Goal: Transaction & Acquisition: Purchase product/service

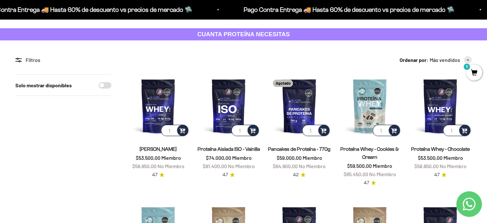
scroll to position [25, 0]
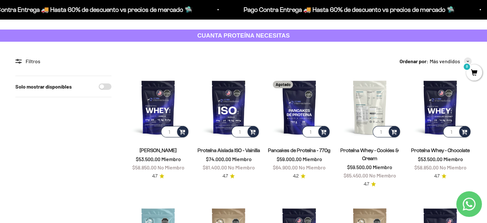
click at [390, 98] on img at bounding box center [369, 107] width 63 height 63
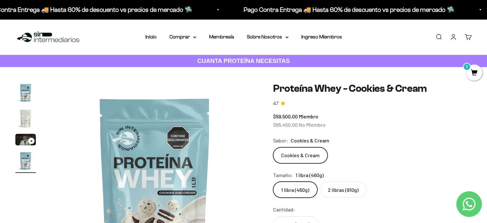
click at [29, 118] on img "Ir al artículo 2" at bounding box center [25, 118] width 20 height 20
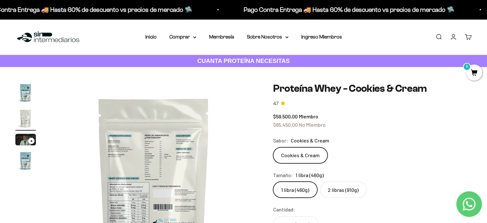
scroll to position [0, 214]
click at [105, 141] on img at bounding box center [154, 185] width 207 height 207
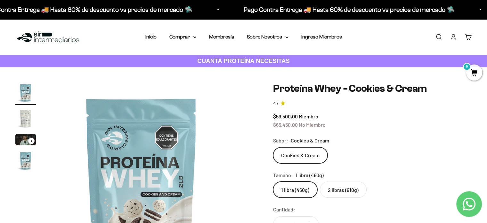
scroll to position [0, 0]
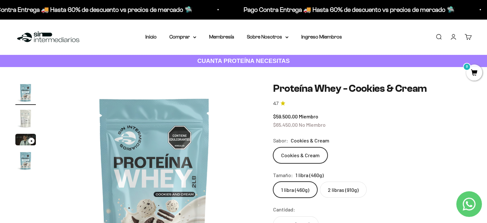
click at [26, 114] on img "Ir al artículo 2" at bounding box center [25, 118] width 20 height 20
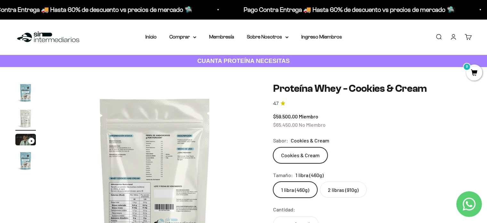
scroll to position [0, 214]
click at [355, 183] on label "2 libras (910g)" at bounding box center [343, 189] width 47 height 16
click at [273, 181] on input "2 libras (910g)" at bounding box center [273, 181] width 0 height 0
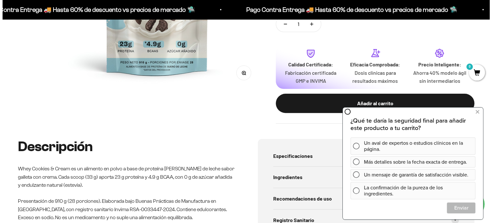
scroll to position [230, 0]
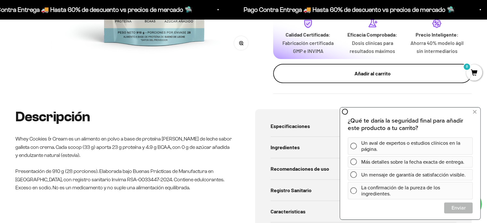
click at [428, 70] on div "Añadir al carrito" at bounding box center [372, 73] width 173 height 8
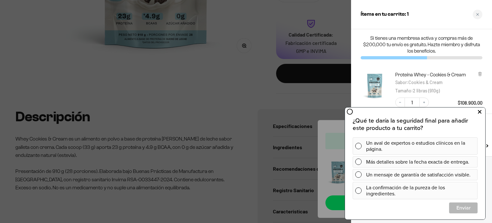
click at [481, 112] on icon at bounding box center [480, 112] width 4 height 8
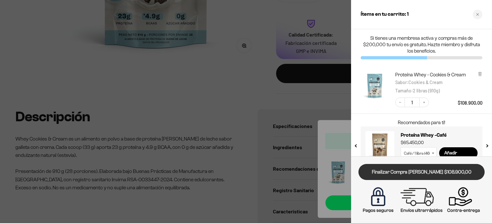
click at [434, 172] on link "Finalizar Compra [PERSON_NAME] $108.900,00" at bounding box center [421, 172] width 126 height 16
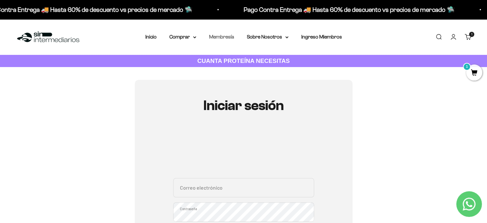
click at [220, 37] on link "Membresía" at bounding box center [221, 36] width 25 height 5
